Goal: Find specific page/section: Find specific page/section

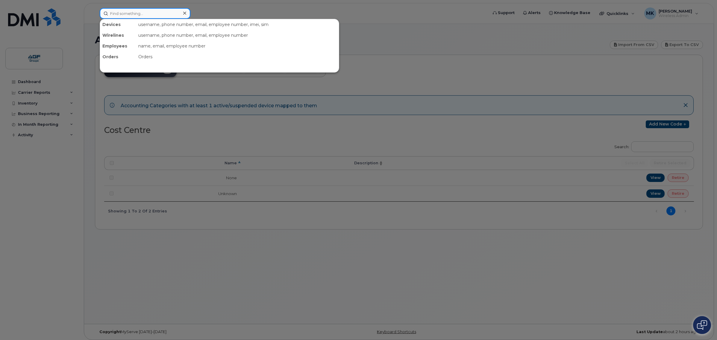
click at [128, 14] on input at bounding box center [145, 13] width 91 height 11
click at [374, 24] on div at bounding box center [358, 170] width 717 height 340
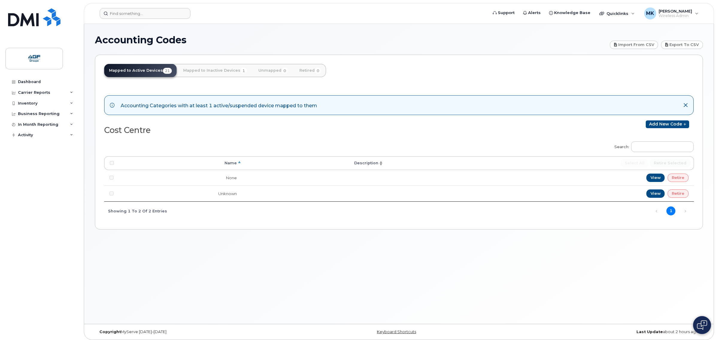
click at [685, 103] on icon at bounding box center [685, 105] width 5 height 5
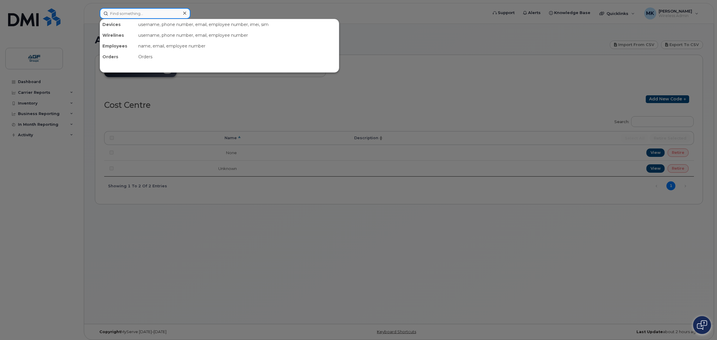
click at [123, 15] on input at bounding box center [145, 13] width 91 height 11
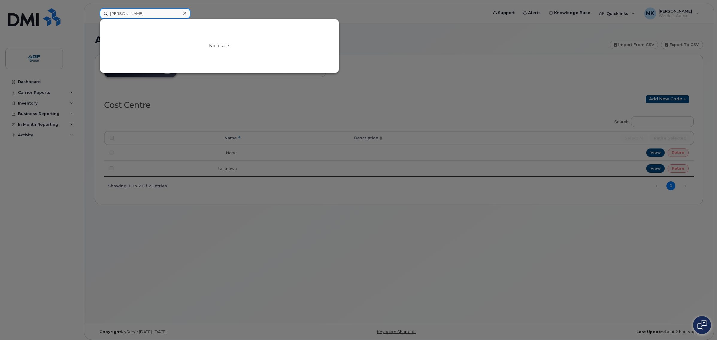
type input "[PERSON_NAME]"
click at [186, 13] on div at bounding box center [184, 13] width 9 height 9
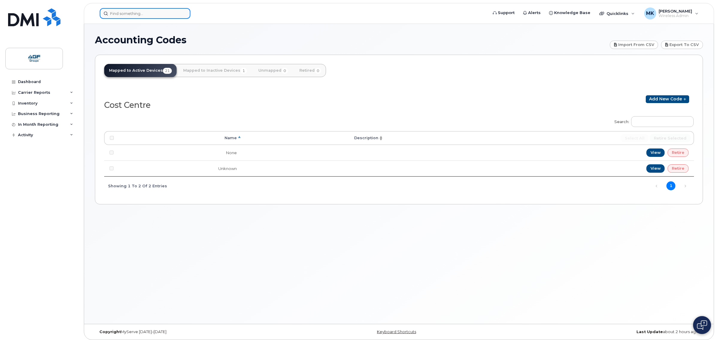
click at [181, 12] on div at bounding box center [145, 13] width 91 height 11
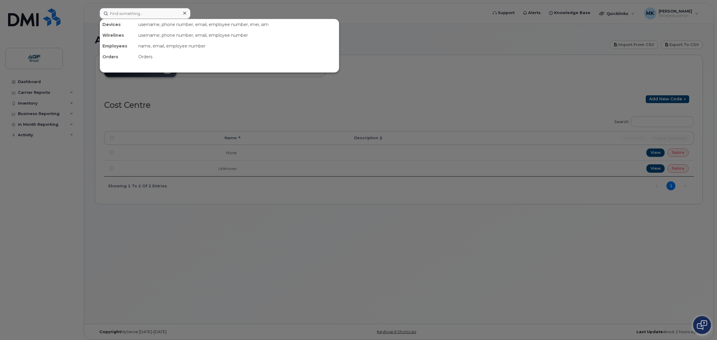
click at [190, 7] on div at bounding box center [358, 170] width 717 height 340
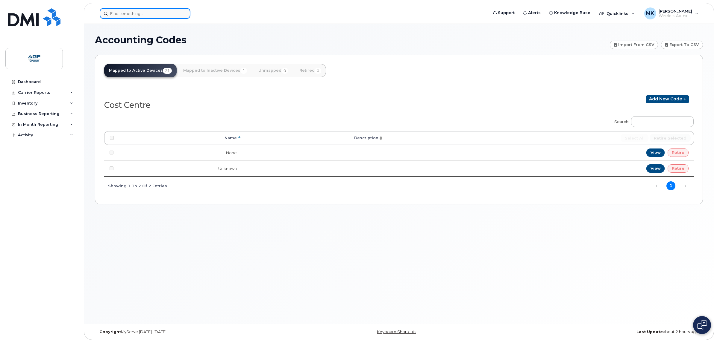
click at [184, 11] on div at bounding box center [145, 13] width 91 height 11
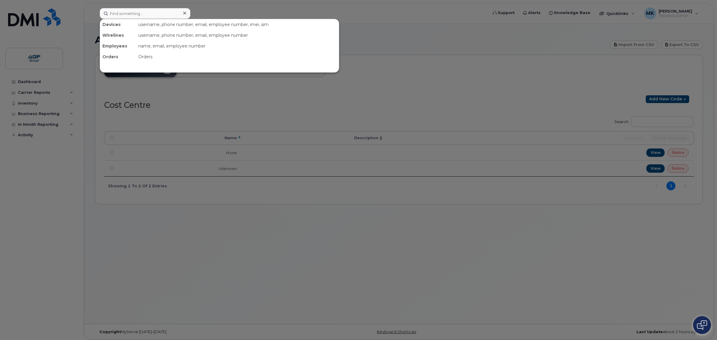
drag, startPoint x: 208, startPoint y: 13, endPoint x: 178, endPoint y: 13, distance: 30.2
click at [208, 13] on div at bounding box center [358, 170] width 717 height 340
click at [178, 12] on input at bounding box center [145, 13] width 91 height 11
click at [212, 9] on div at bounding box center [358, 170] width 717 height 340
click at [153, 17] on input at bounding box center [145, 13] width 91 height 11
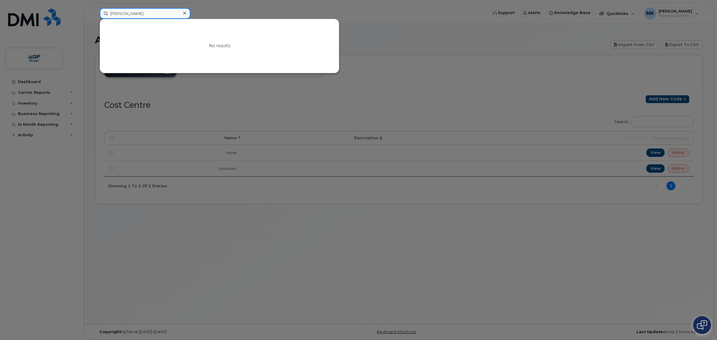
type input "[PERSON_NAME]"
click at [183, 10] on div at bounding box center [184, 13] width 9 height 9
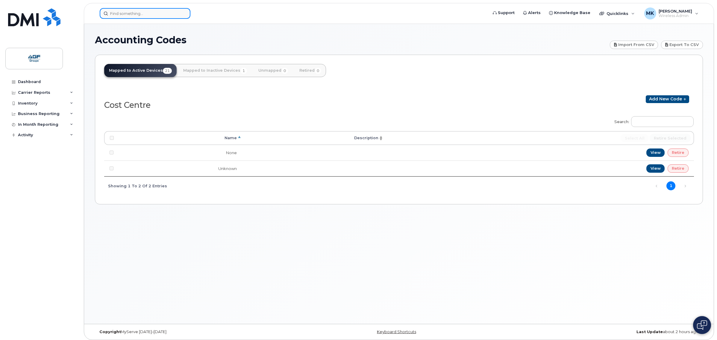
click at [176, 16] on input at bounding box center [145, 13] width 91 height 11
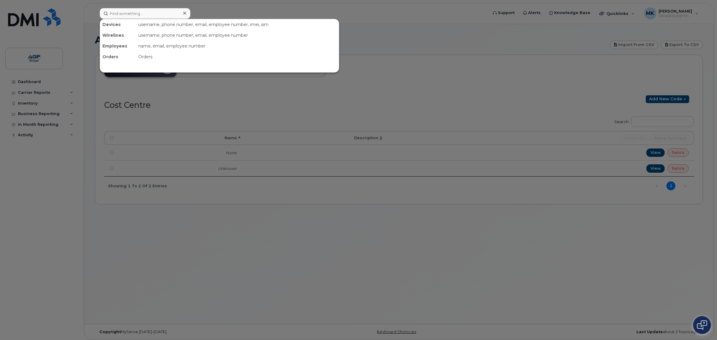
click at [279, 19] on div "Devices username, phone number, email, employee number, imei, sim Wirelines use…" at bounding box center [219, 46] width 239 height 54
click at [404, 29] on div at bounding box center [358, 170] width 717 height 340
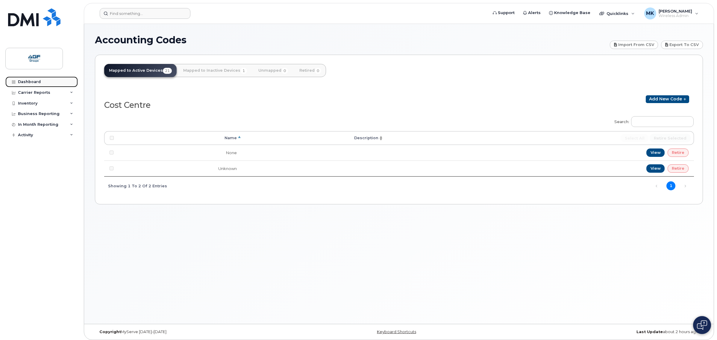
click at [50, 83] on link "Dashboard" at bounding box center [41, 82] width 72 height 11
